Goal: Communication & Community: Answer question/provide support

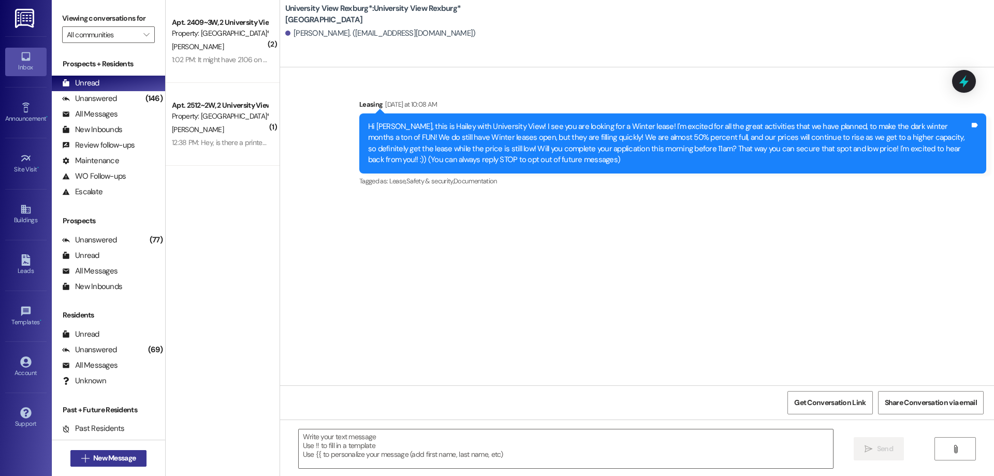
click at [102, 456] on span "New Message" at bounding box center [114, 457] width 42 height 11
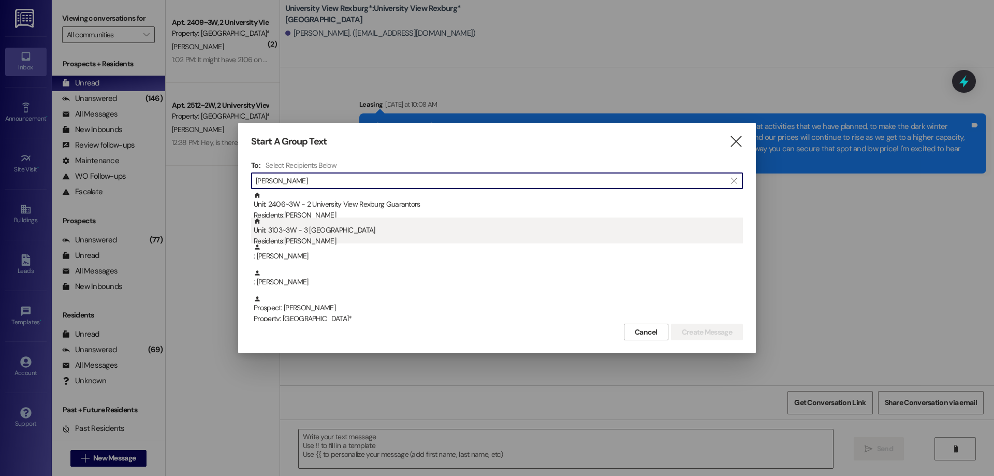
type input "[PERSON_NAME]"
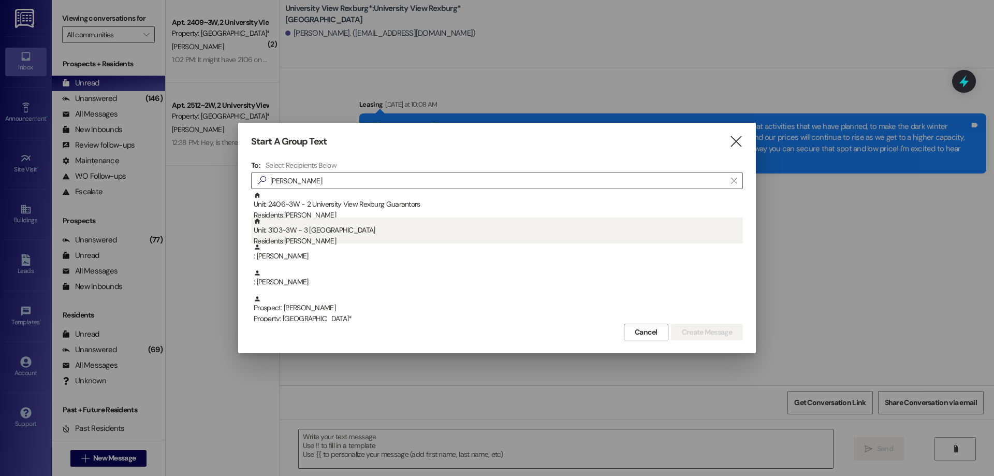
click at [326, 236] on div "Residents: [PERSON_NAME]" at bounding box center [498, 240] width 489 height 11
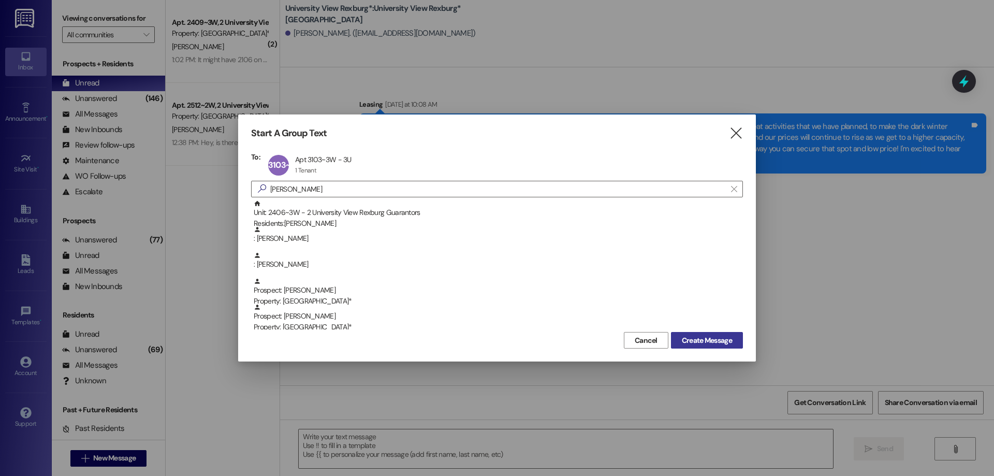
click at [703, 339] on span "Create Message" at bounding box center [707, 340] width 50 height 11
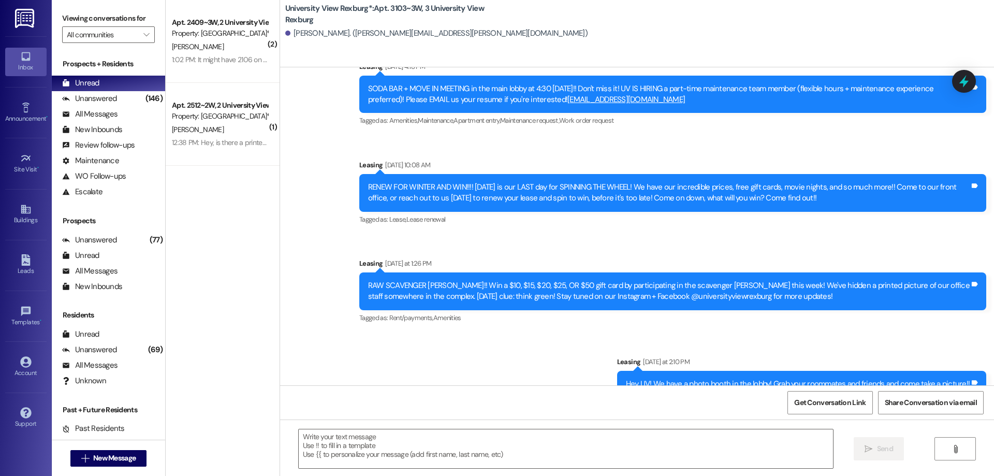
scroll to position [794, 0]
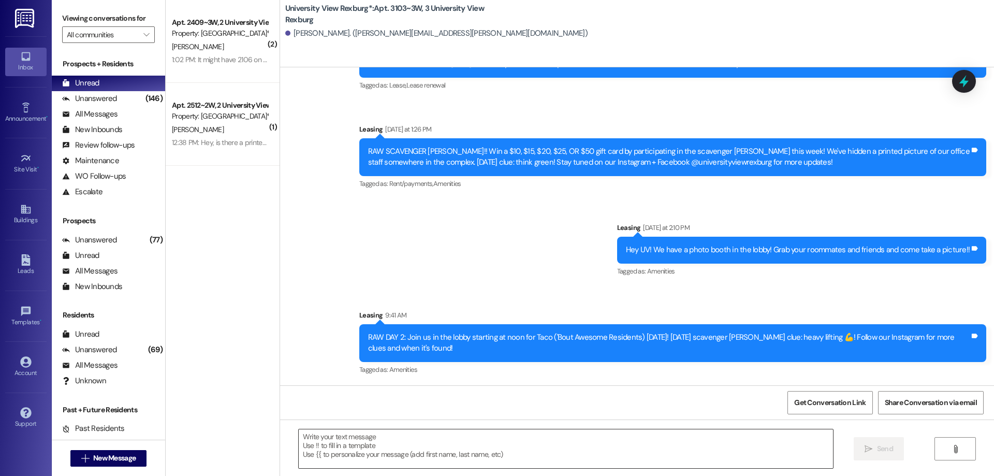
click at [541, 445] on textarea at bounding box center [566, 448] width 534 height 39
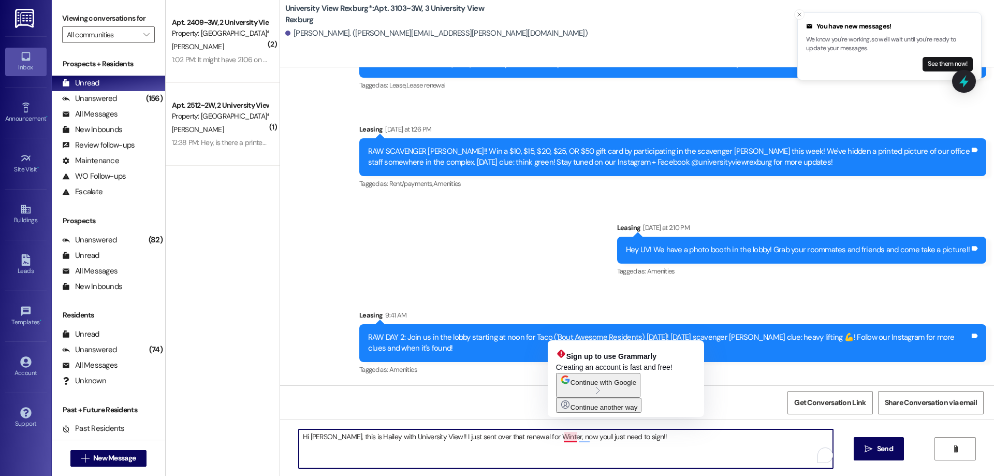
click at [567, 436] on textarea "Hi [PERSON_NAME], this is Hailey with University View!! I just sent over that r…" at bounding box center [566, 448] width 534 height 39
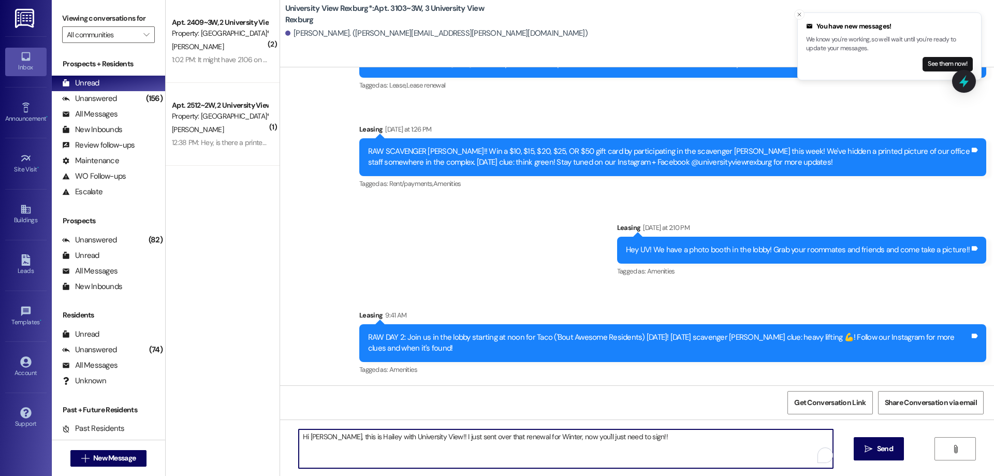
click at [630, 436] on textarea "Hi [PERSON_NAME], this is Hailey with University View!! I just sent over that r…" at bounding box center [566, 448] width 534 height 39
click at [619, 437] on textarea "Hi [PERSON_NAME], this is Hailey with University View!! I just sent over that r…" at bounding box center [566, 448] width 534 height 39
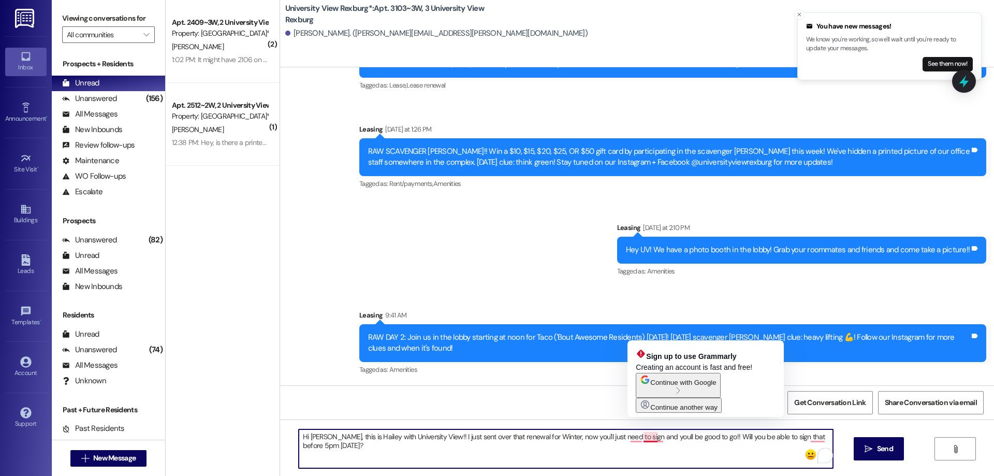
click at [646, 436] on textarea "Hi [PERSON_NAME], this is Hailey with University View!! I just sent over that r…" at bounding box center [566, 448] width 534 height 39
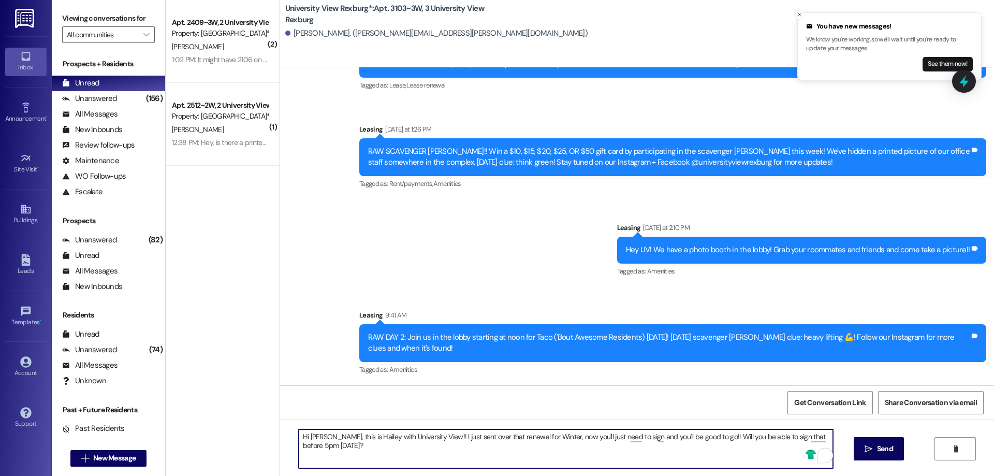
click at [343, 453] on textarea "Hi [PERSON_NAME], this is Hailey with University View!! I just sent over that r…" at bounding box center [566, 448] width 534 height 39
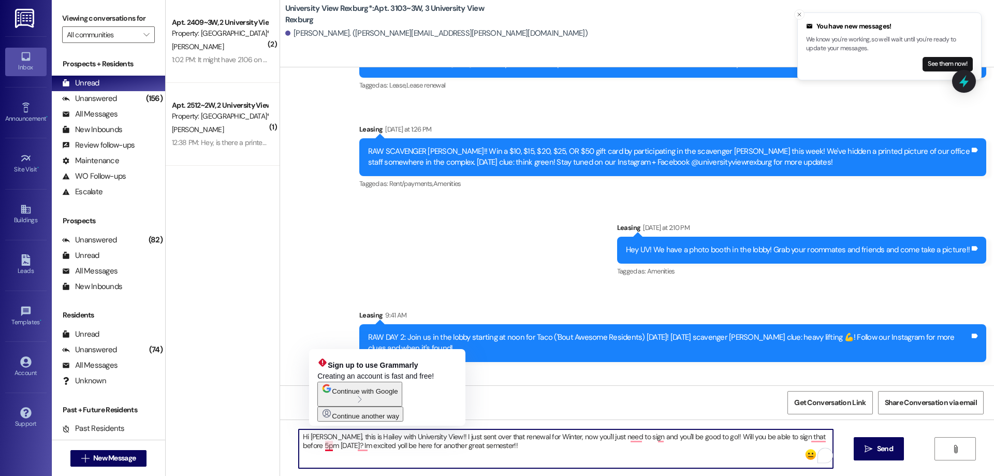
click at [322, 442] on textarea "Hi [PERSON_NAME], this is Hailey with University View!! I just sent over that r…" at bounding box center [566, 448] width 534 height 39
click at [321, 448] on textarea "Hi [PERSON_NAME], this is Hailey with University View!! I just sent over that r…" at bounding box center [566, 448] width 534 height 39
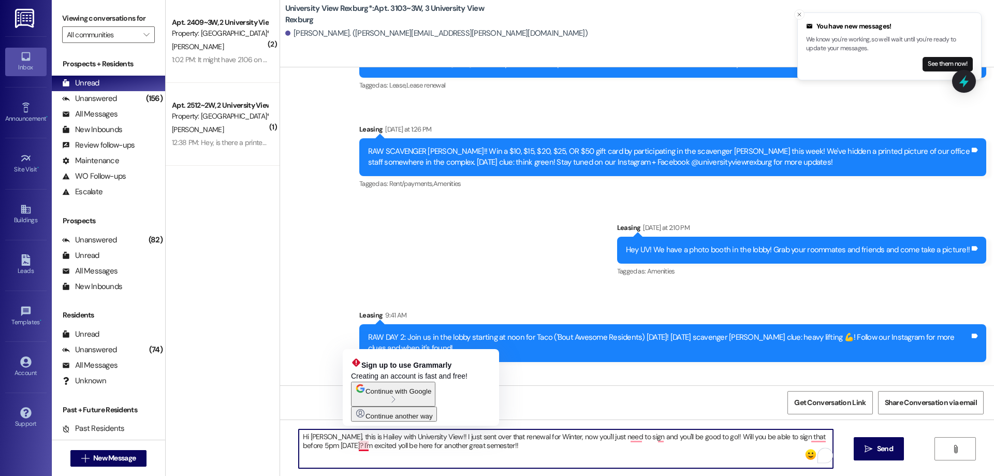
click at [357, 449] on textarea "Hi [PERSON_NAME], this is Hailey with University View!! I just sent over that r…" at bounding box center [566, 448] width 534 height 39
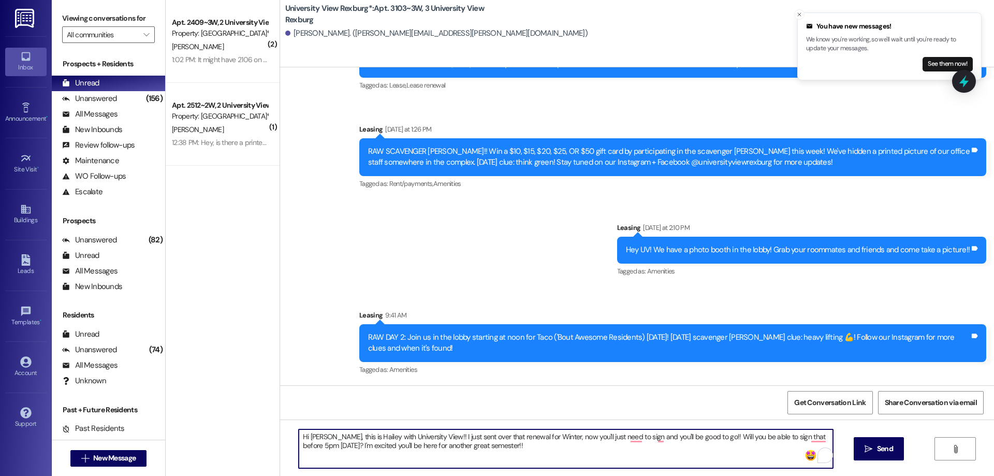
click at [479, 447] on textarea "Hi [PERSON_NAME], this is Hailey with University View!! I just sent over that r…" at bounding box center [566, 448] width 534 height 39
paste textarea "[PERSON_NAME]"
drag, startPoint x: 293, startPoint y: 435, endPoint x: 507, endPoint y: 450, distance: 214.2
click at [516, 450] on textarea "Hi [PERSON_NAME], this is Hailey with University View!! I just sent over that r…" at bounding box center [566, 448] width 534 height 39
type textarea "Hi [PERSON_NAME], this is Hailey with University View!! I just sent over that r…"
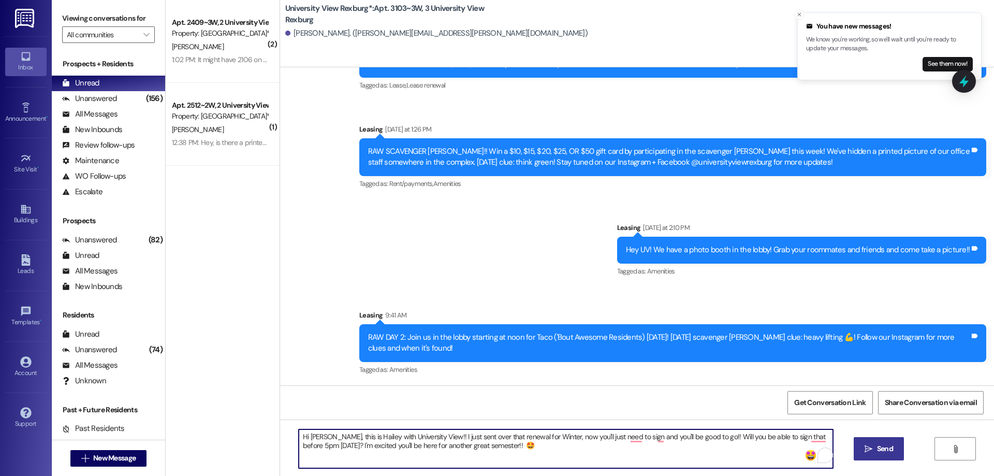
drag, startPoint x: 867, startPoint y: 453, endPoint x: 860, endPoint y: 455, distance: 7.7
click at [868, 453] on span " Send" at bounding box center [878, 448] width 33 height 11
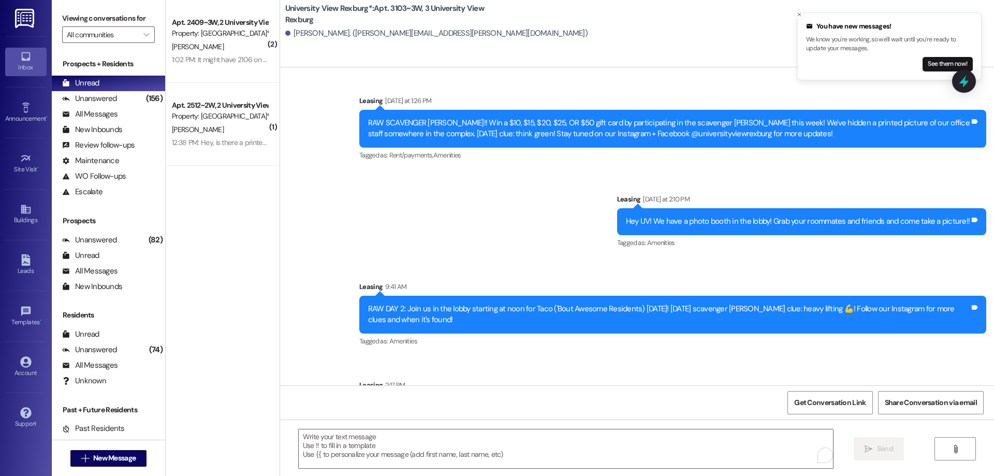
scroll to position [877, 0]
